Goal: Transaction & Acquisition: Purchase product/service

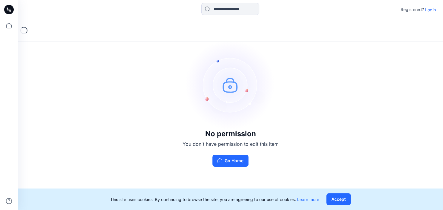
click at [234, 160] on button "Go Home" at bounding box center [230, 161] width 36 height 12
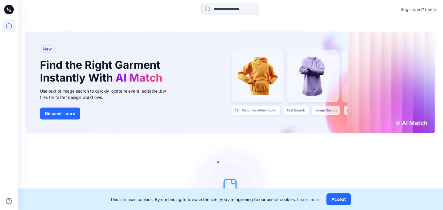
click at [433, 9] on p "Login" at bounding box center [430, 10] width 11 height 6
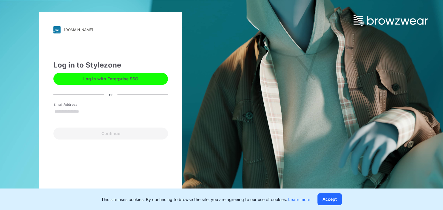
click at [123, 109] on input "Email Address" at bounding box center [110, 111] width 115 height 9
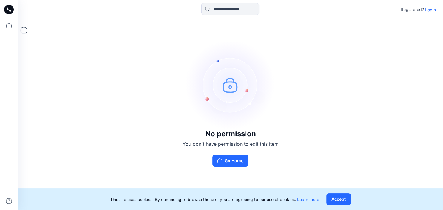
click at [429, 10] on p "Login" at bounding box center [430, 10] width 11 height 6
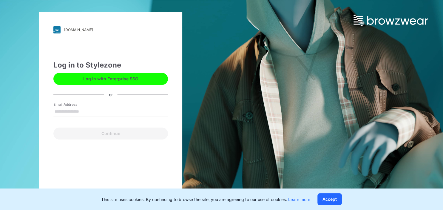
click at [104, 110] on input "Email Address" at bounding box center [110, 111] width 115 height 9
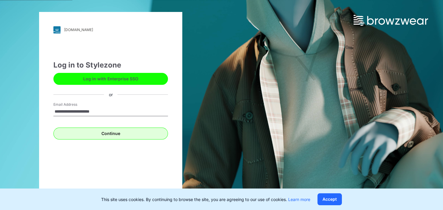
type input "**********"
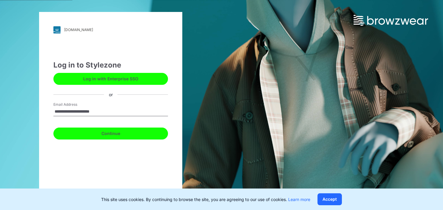
click at [120, 135] on button "Continue" at bounding box center [110, 133] width 115 height 12
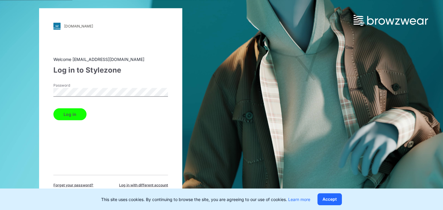
click at [63, 115] on button "Log in" at bounding box center [69, 114] width 33 height 12
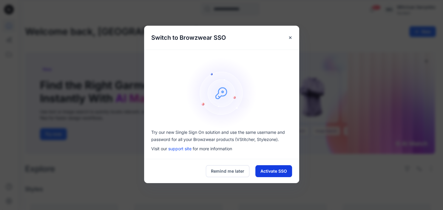
click at [279, 172] on button "Activate SSO" at bounding box center [273, 171] width 37 height 12
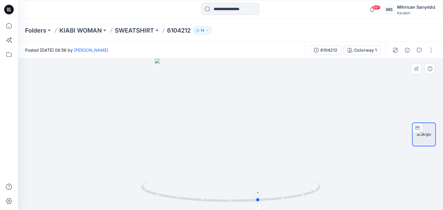
drag, startPoint x: 233, startPoint y: 202, endPoint x: 269, endPoint y: 200, distance: 36.5
click at [269, 200] on icon at bounding box center [231, 192] width 180 height 22
drag, startPoint x: 228, startPoint y: 86, endPoint x: 232, endPoint y: 169, distance: 83.9
click at [232, 169] on img at bounding box center [230, 110] width 413 height 199
drag, startPoint x: 249, startPoint y: 139, endPoint x: 245, endPoint y: 153, distance: 14.6
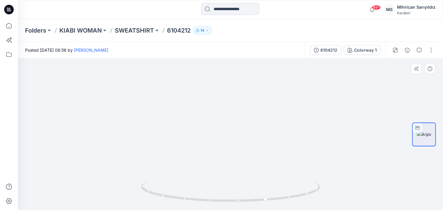
click at [245, 153] on img at bounding box center [230, 117] width 413 height 185
drag, startPoint x: 240, startPoint y: 202, endPoint x: 299, endPoint y: 197, distance: 58.9
click at [299, 197] on icon at bounding box center [231, 192] width 180 height 22
drag, startPoint x: 298, startPoint y: 197, endPoint x: 225, endPoint y: 191, distance: 73.1
click at [225, 191] on icon at bounding box center [231, 192] width 180 height 22
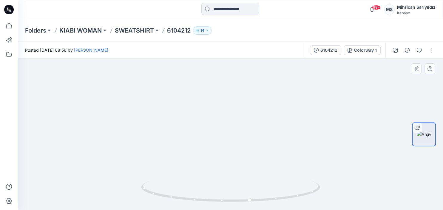
click at [258, 121] on img at bounding box center [231, 101] width 676 height 218
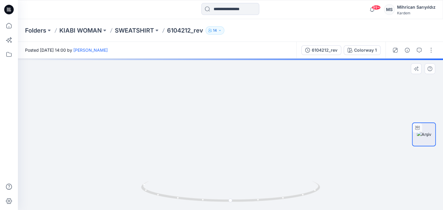
drag, startPoint x: 229, startPoint y: 90, endPoint x: 237, endPoint y: 158, distance: 68.2
click at [237, 189] on div at bounding box center [230, 133] width 425 height 151
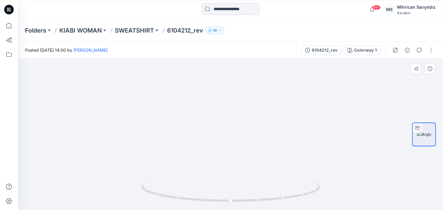
drag, startPoint x: 238, startPoint y: 100, endPoint x: 228, endPoint y: 160, distance: 61.3
click at [228, 160] on img at bounding box center [231, 80] width 676 height 260
drag, startPoint x: 259, startPoint y: 161, endPoint x: 263, endPoint y: 155, distance: 6.9
click at [263, 155] on img at bounding box center [230, 31] width 1200 height 358
